Goal: Task Accomplishment & Management: Complete application form

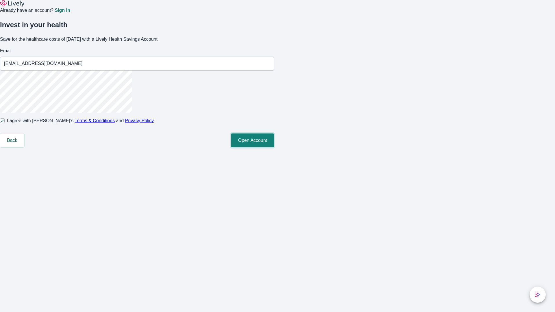
click at [274, 147] on button "Open Account" at bounding box center [252, 141] width 43 height 14
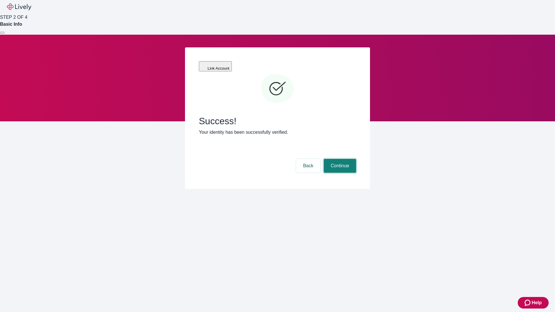
click at [339, 159] on button "Continue" at bounding box center [340, 166] width 32 height 14
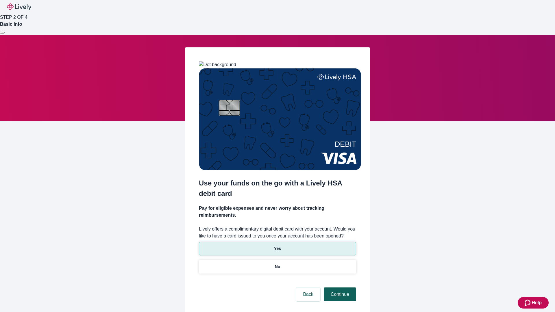
click at [277, 246] on p "Yes" at bounding box center [277, 249] width 7 height 6
click at [339, 288] on button "Continue" at bounding box center [340, 295] width 32 height 14
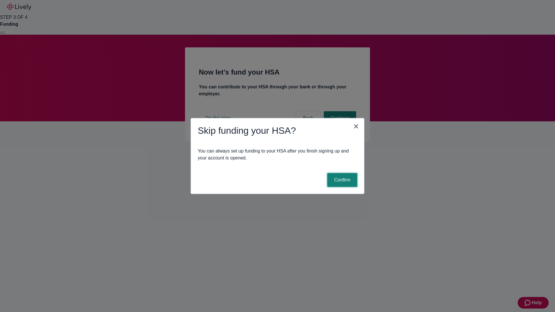
click at [341, 180] on button "Confirm" at bounding box center [342, 180] width 30 height 14
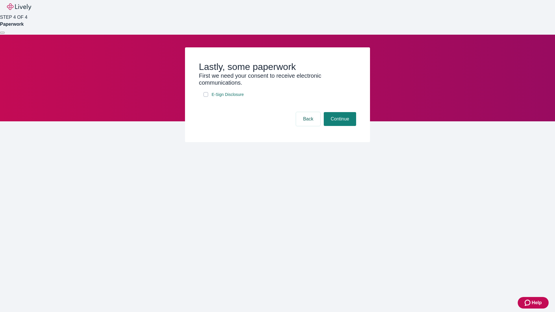
click at [206, 97] on input "E-Sign Disclosure" at bounding box center [205, 94] width 5 height 5
checkbox input "true"
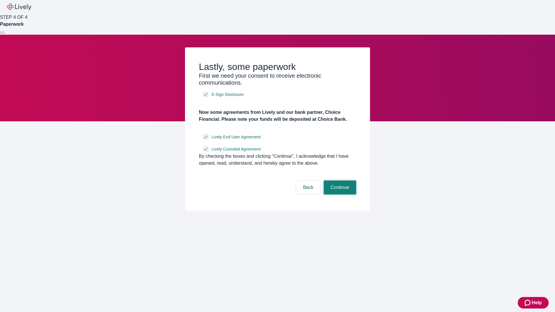
click at [339, 195] on button "Continue" at bounding box center [340, 188] width 32 height 14
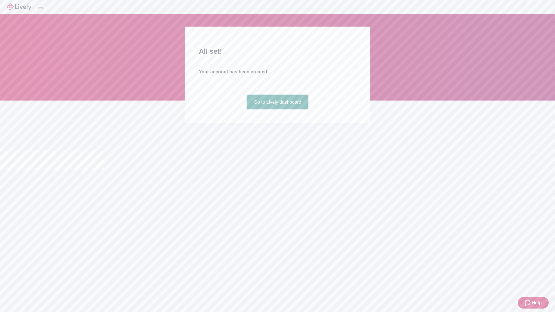
click at [277, 109] on link "Go to Lively dashboard" at bounding box center [278, 102] width 62 height 14
